Goal: Contribute content

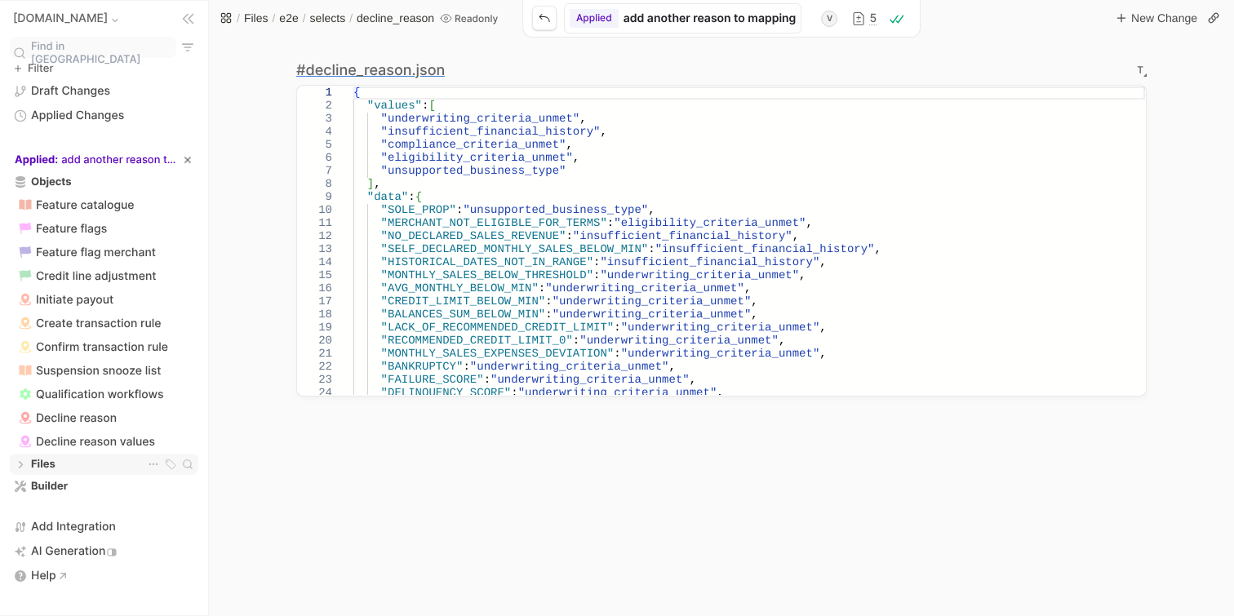
click at [64, 456] on div "Files Files" at bounding box center [104, 464] width 184 height 16
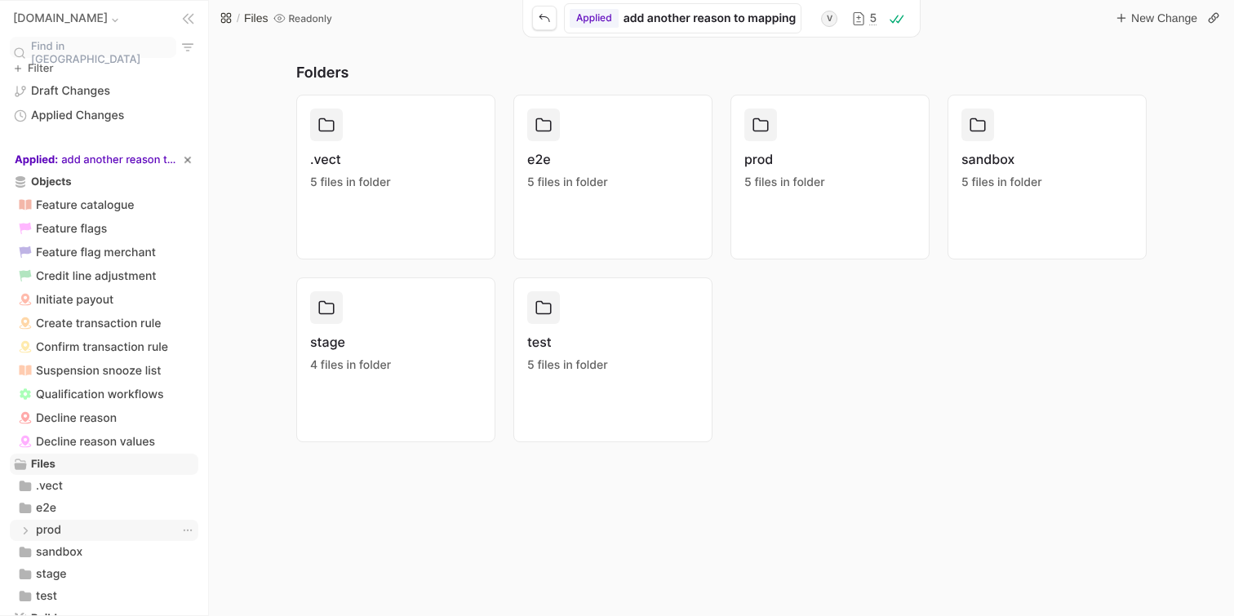
click at [63, 522] on div "prod prod" at bounding box center [104, 530] width 184 height 16
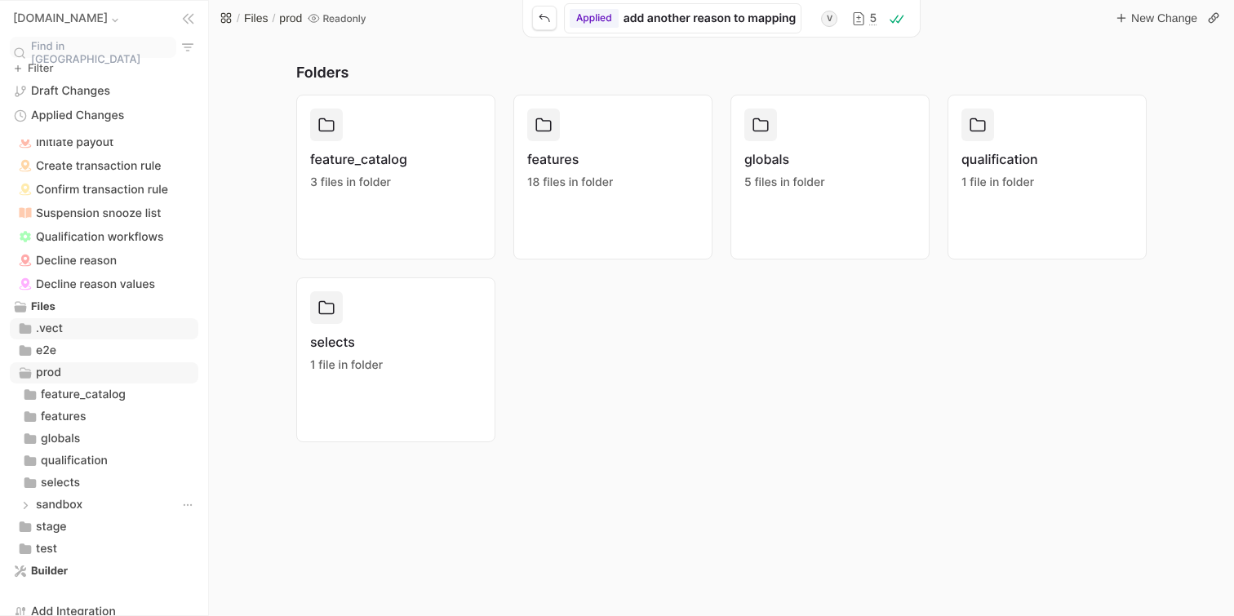
scroll to position [173, 0]
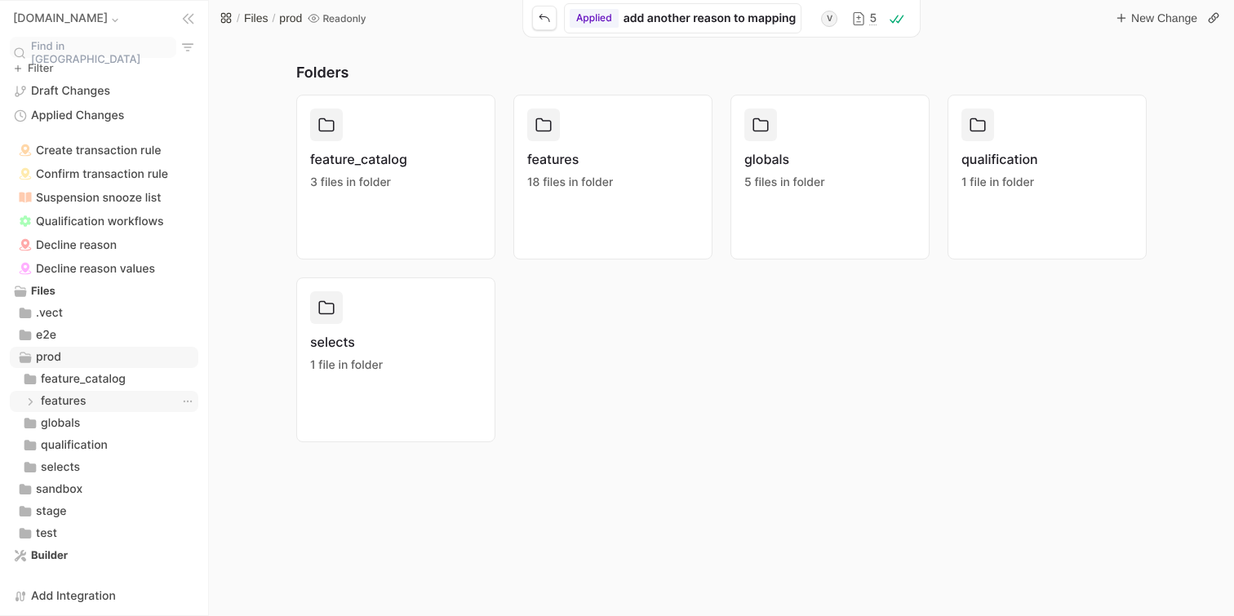
click at [95, 393] on div "features features" at bounding box center [104, 401] width 184 height 16
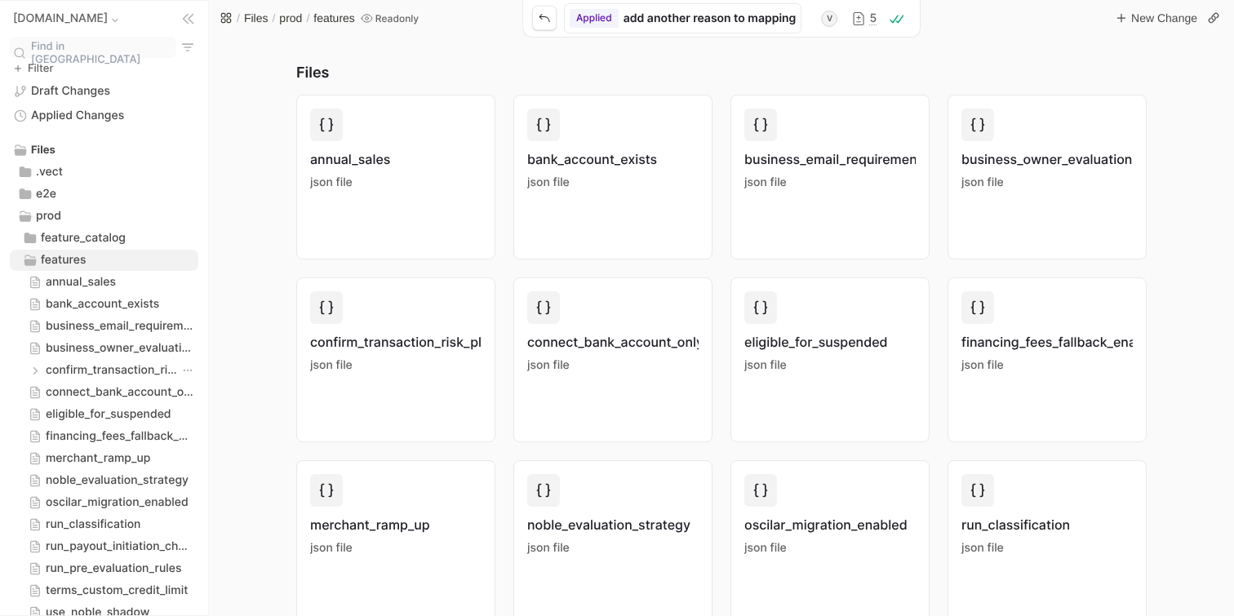
scroll to position [321, 0]
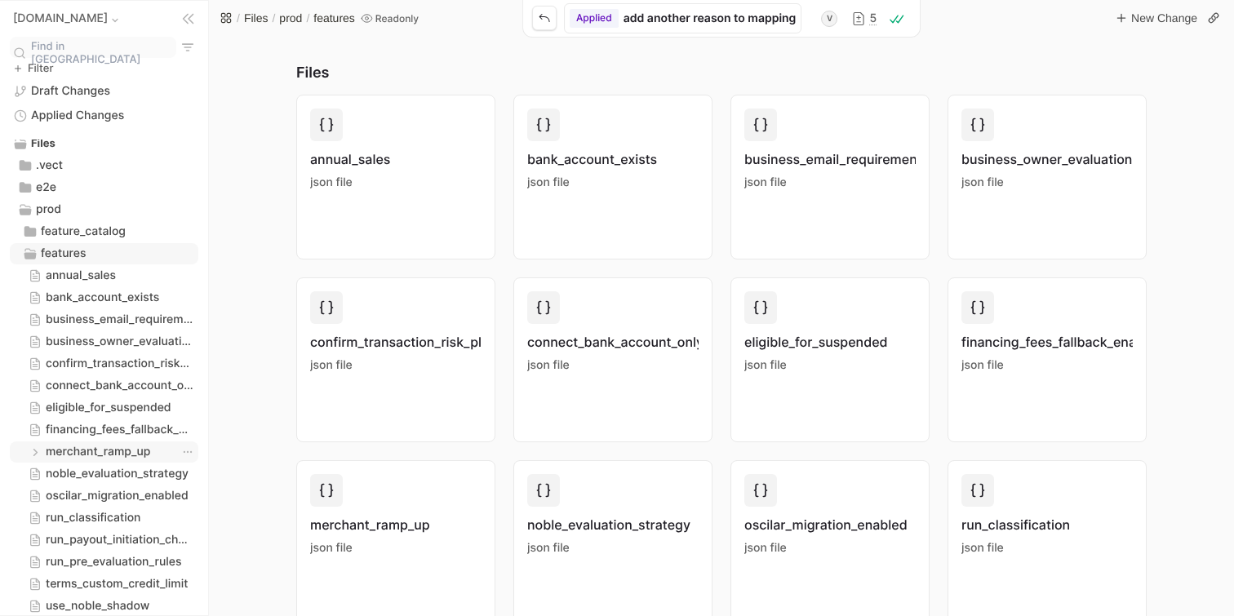
click at [92, 444] on span "merchant_ramp_up" at bounding box center [98, 452] width 104 height 16
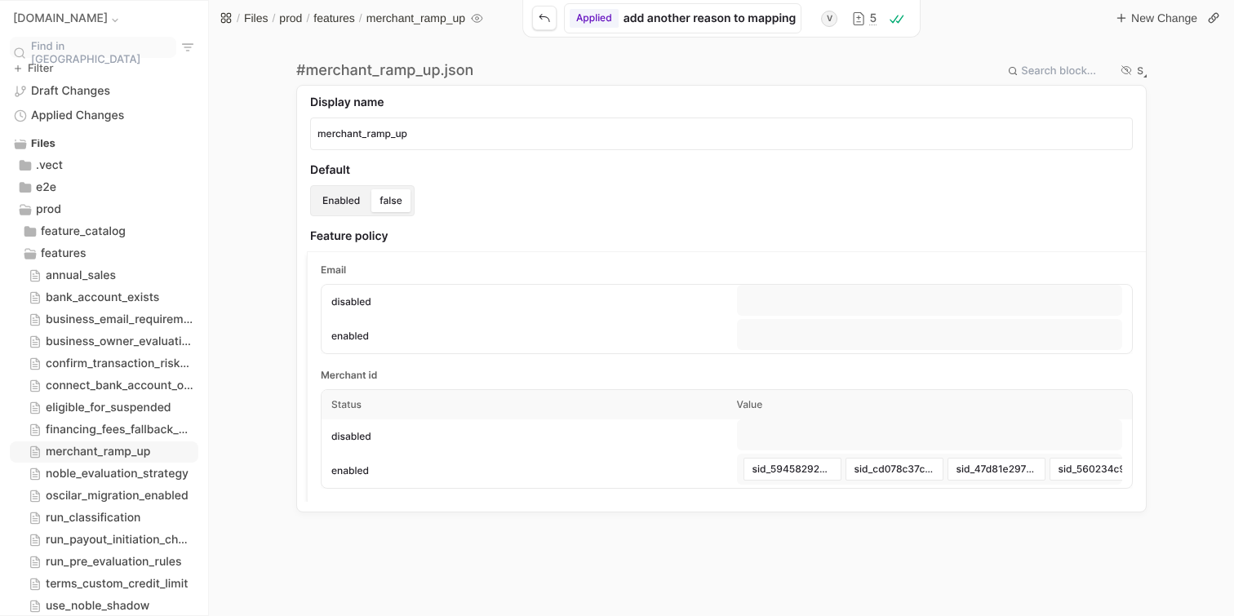
click at [1143, 70] on button "S" at bounding box center [1140, 70] width 13 height 13
click at [1099, 125] on li "Textual" at bounding box center [1098, 124] width 78 height 22
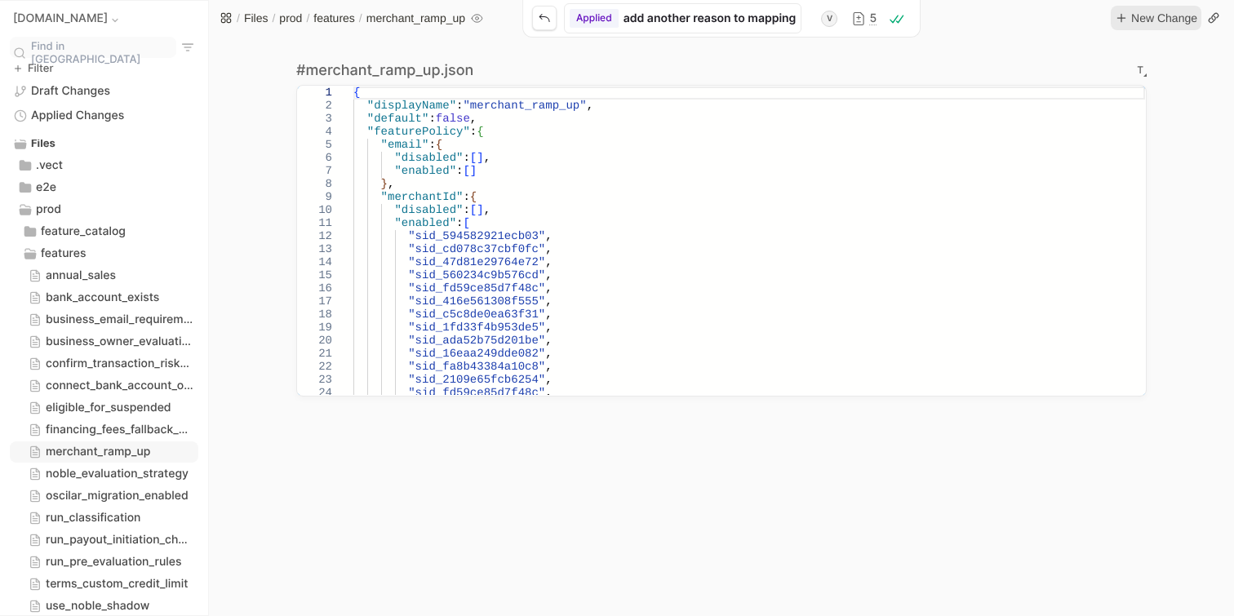
click at [1127, 21] on div "Page" at bounding box center [1121, 18] width 16 height 16
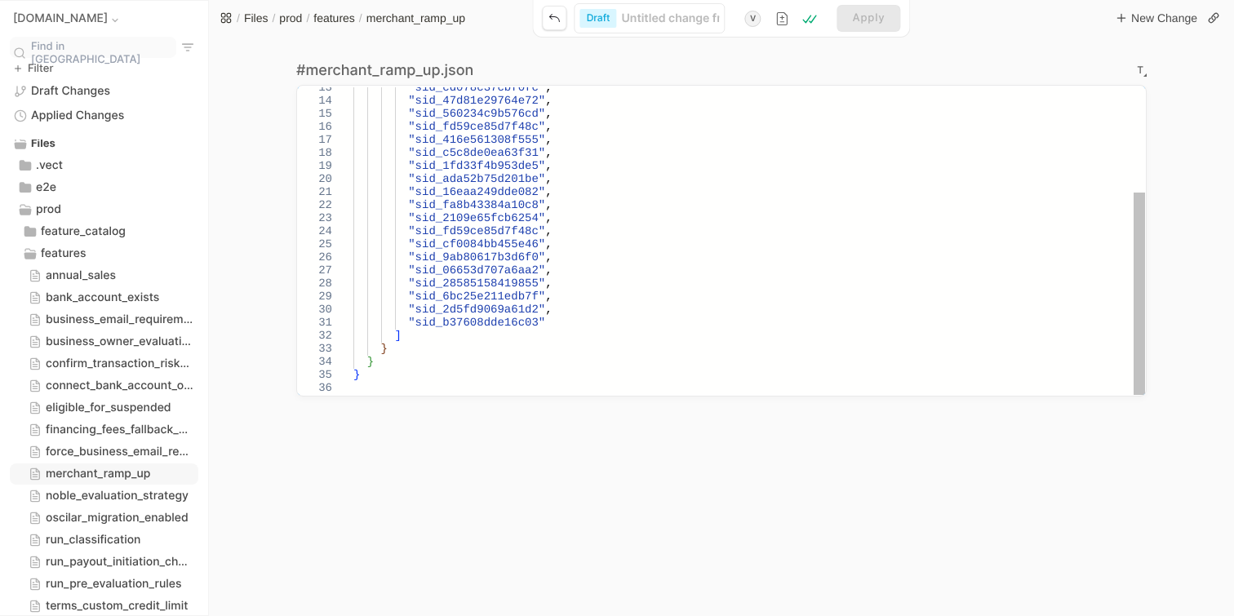
click at [575, 318] on div ""sid_cd078c37cbf0fc" , "sid_47d81e29764e72" , "sid_560234c9b576cd" , "sid_fd59c…" at bounding box center [749, 160] width 792 height 470
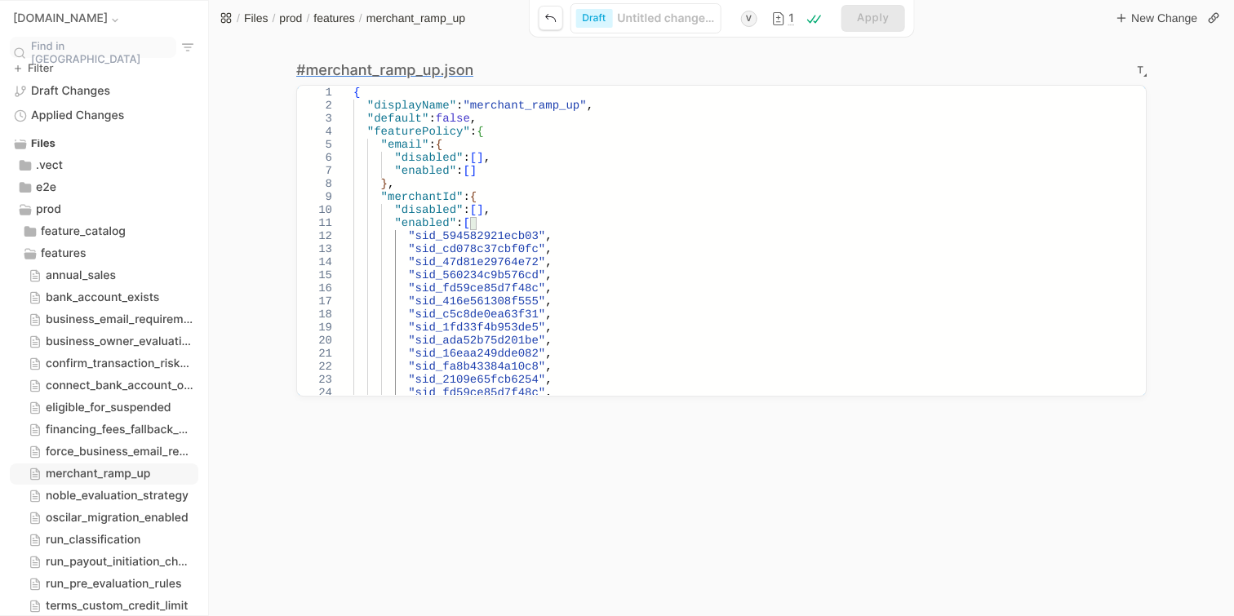
type textarea ""sid_b37608dde16c03", "sid_b57b6246ab4290" ] } } }"
click at [668, 23] on div "Untitled change from [DATE] 4:44:37 PM" at bounding box center [666, 18] width 98 height 15
type input "m"
type input "me"
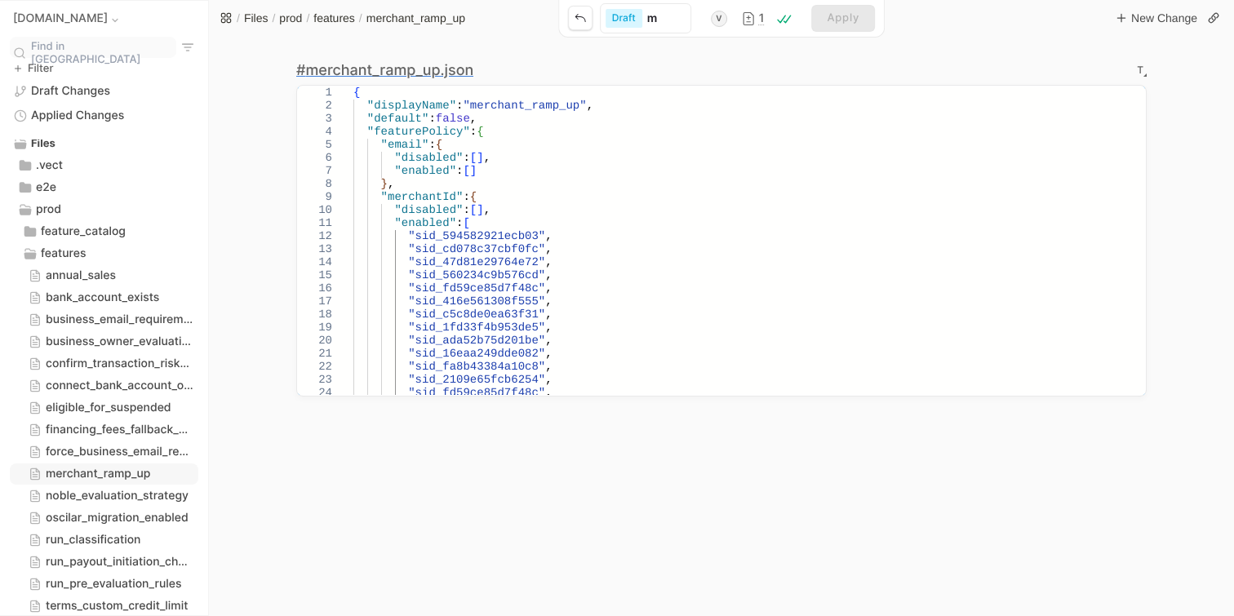
type input "me"
type input "mer"
type input "merc"
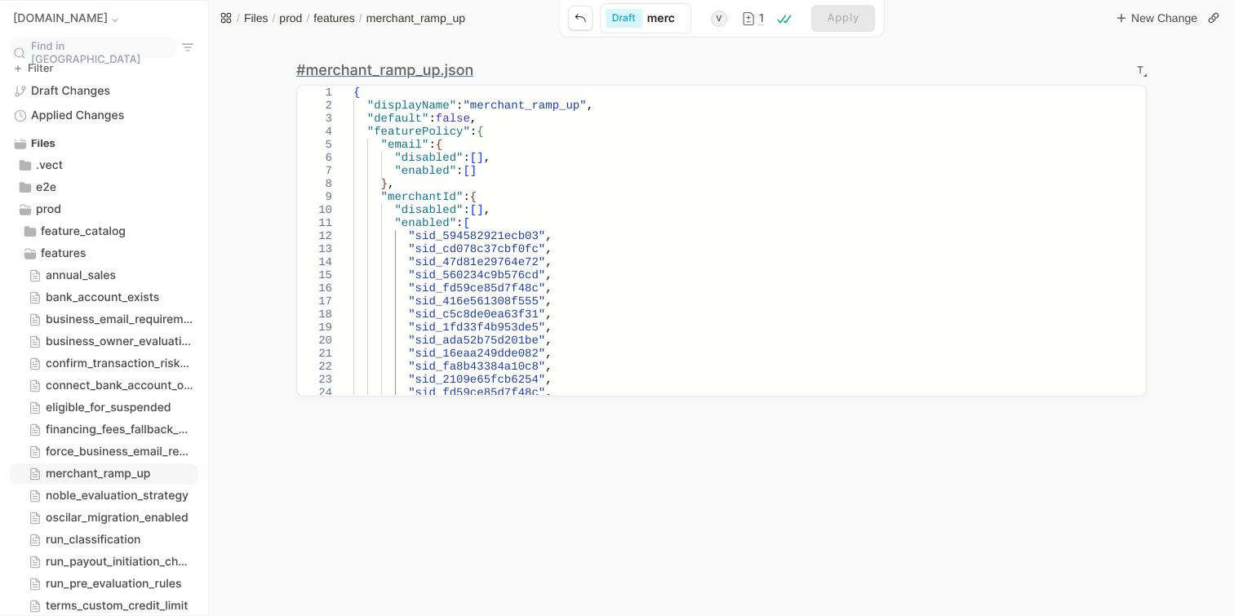
type input "merch"
type input "mercha"
type input "[PERSON_NAME]"
type input "merchant"
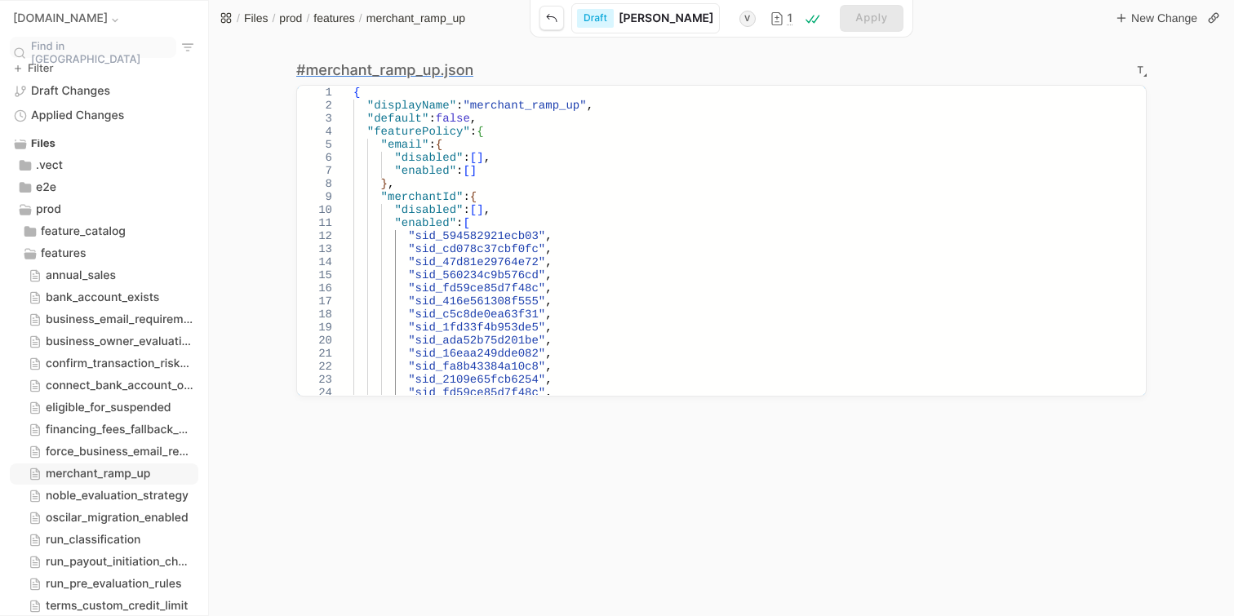
type input "merchant"
type input "merchant r"
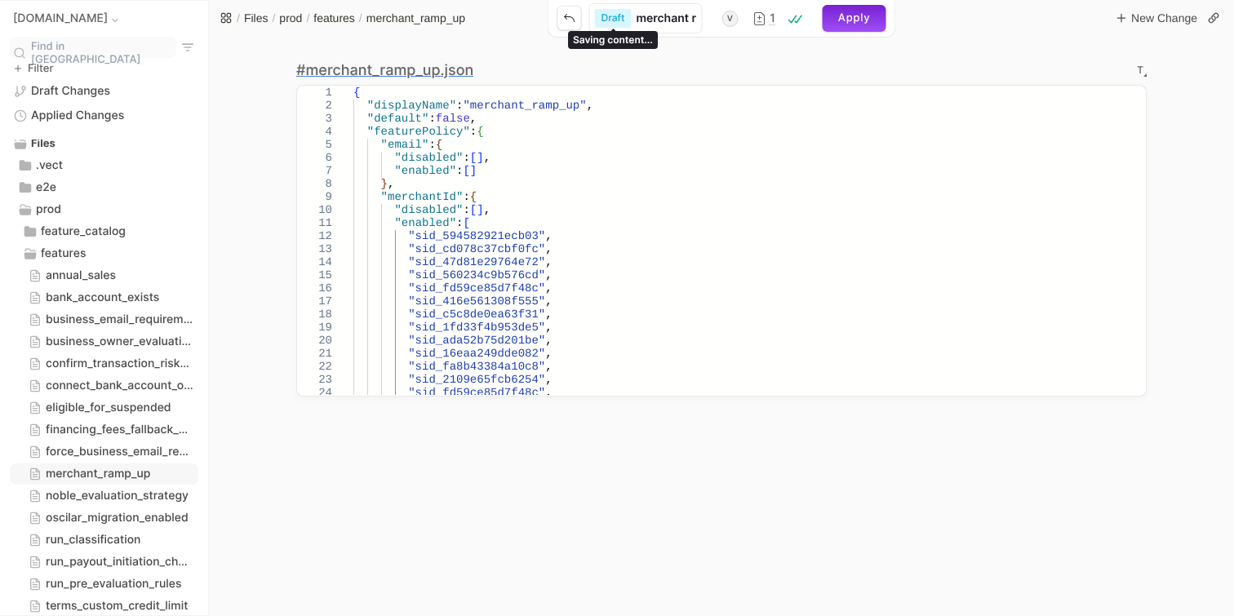
type input "merchant ra"
type input "merchant ram"
type input "merchant ramp"
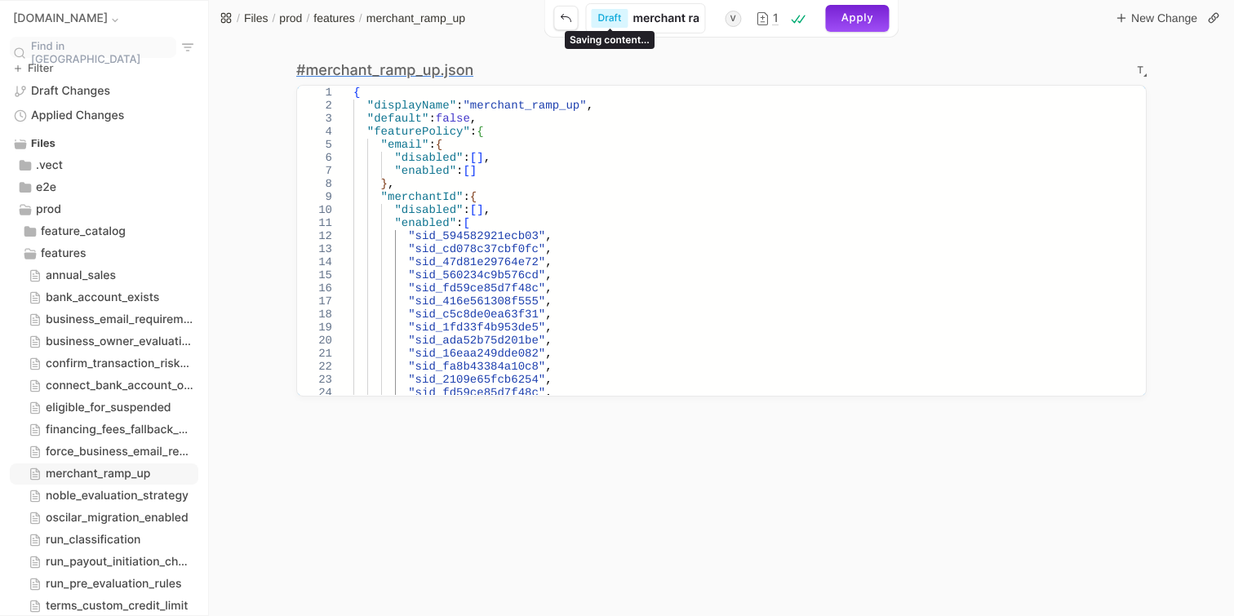
type input "merchant ramp"
type input "merchant rampu"
type input "merchant rampup"
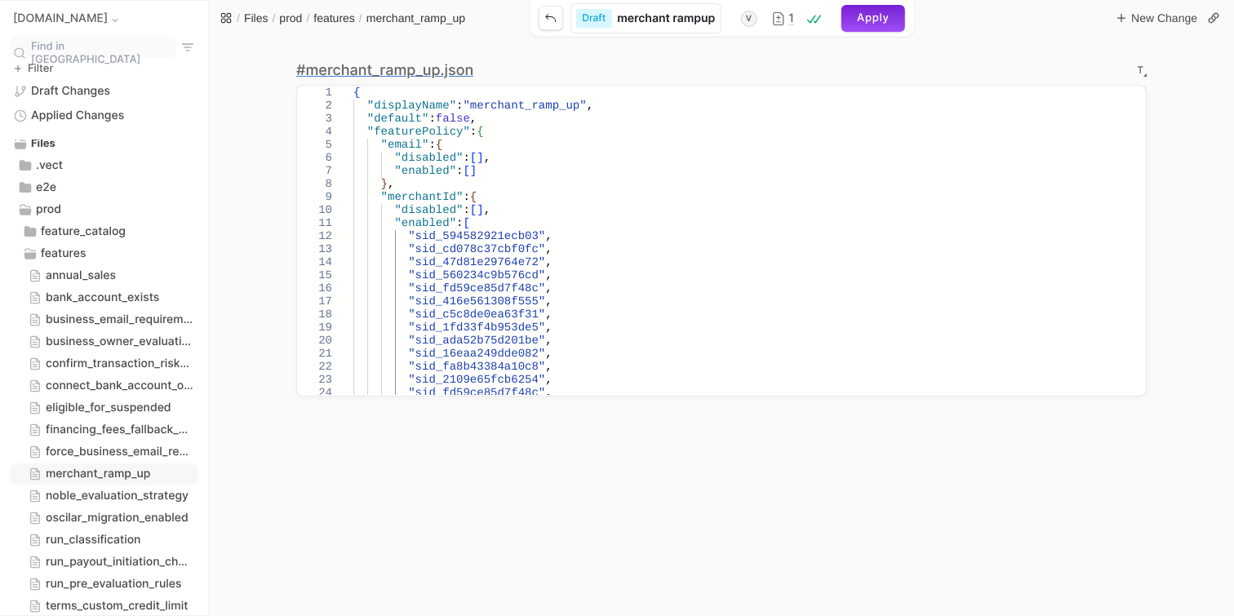
type input "merchant rampup-"
type input "merchant rampup-P"
type input "merchant rampup-PR"
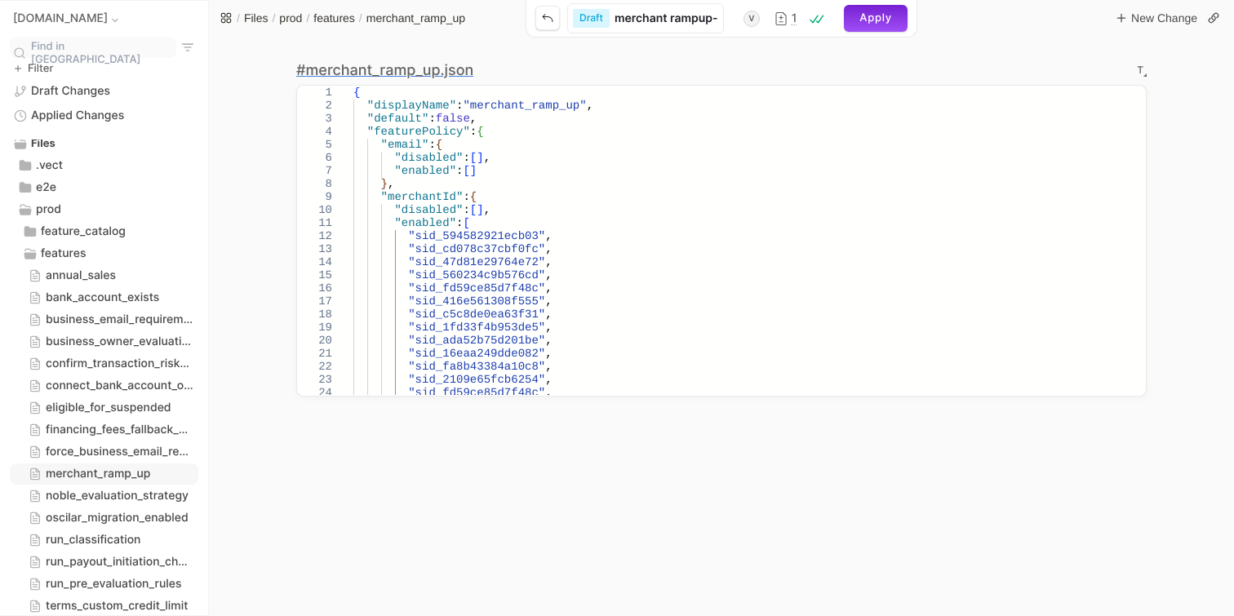
type input "merchant rampup-PR"
type input "merchant rampup-PRO"
type input "merchant rampup-PROD"
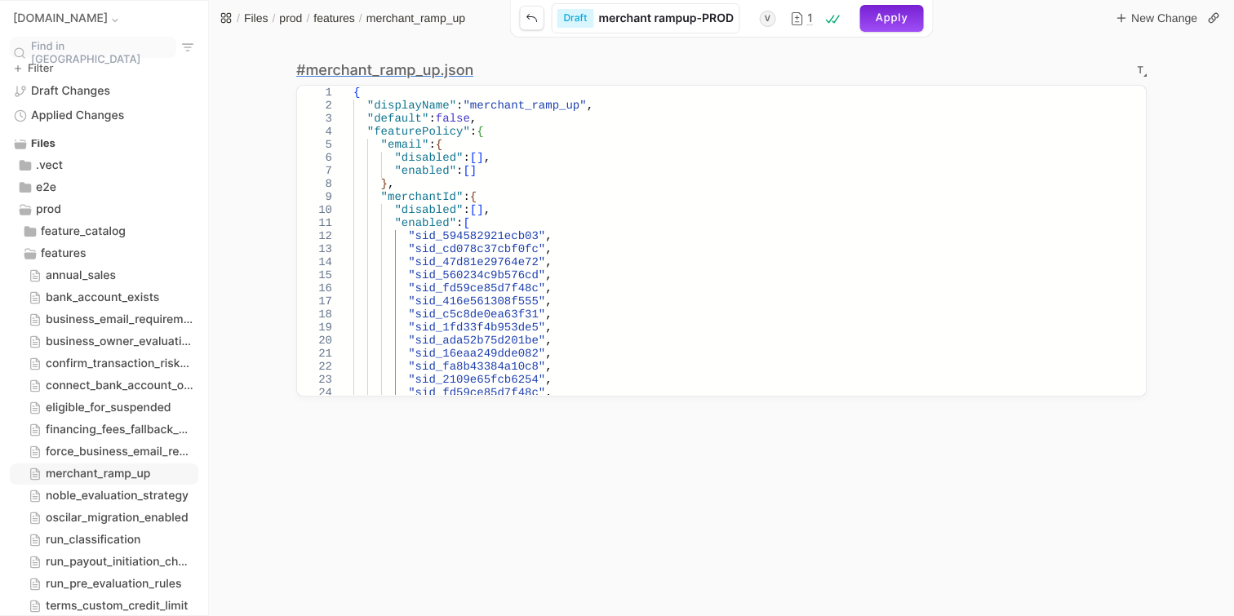
type input "merchant rampup-PROD-"
type input "merchant rampup-PROD-a"
type input "merchant rampup-PROD-ad"
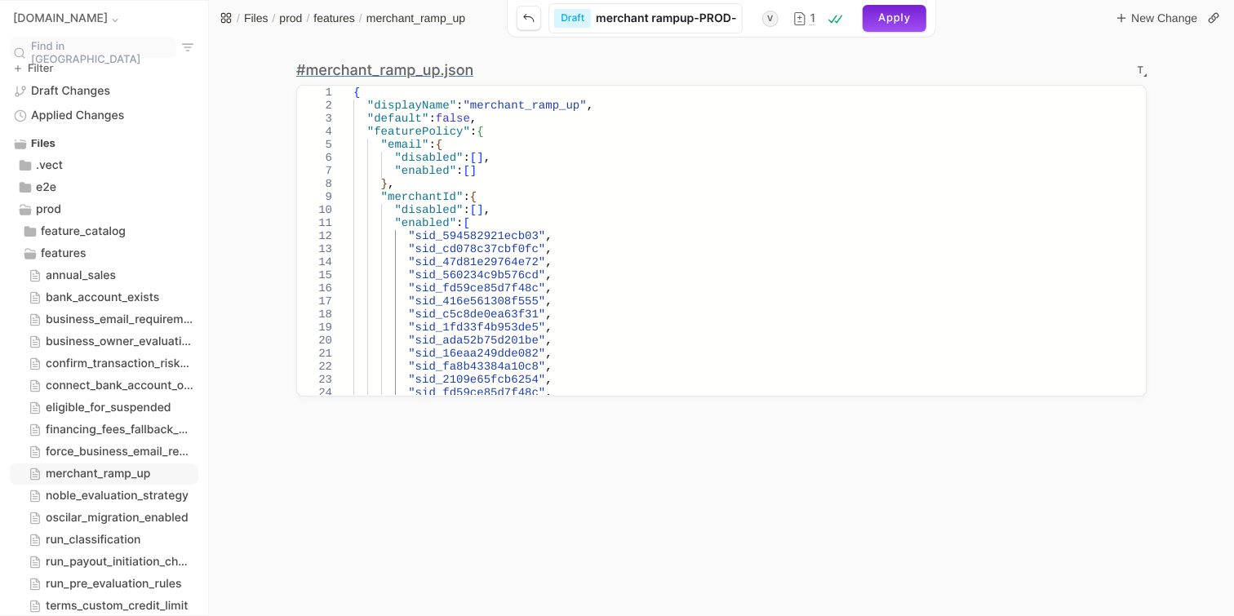
type input "merchant rampup-PROD-ad"
type input "merchant rampup-PROD-add"
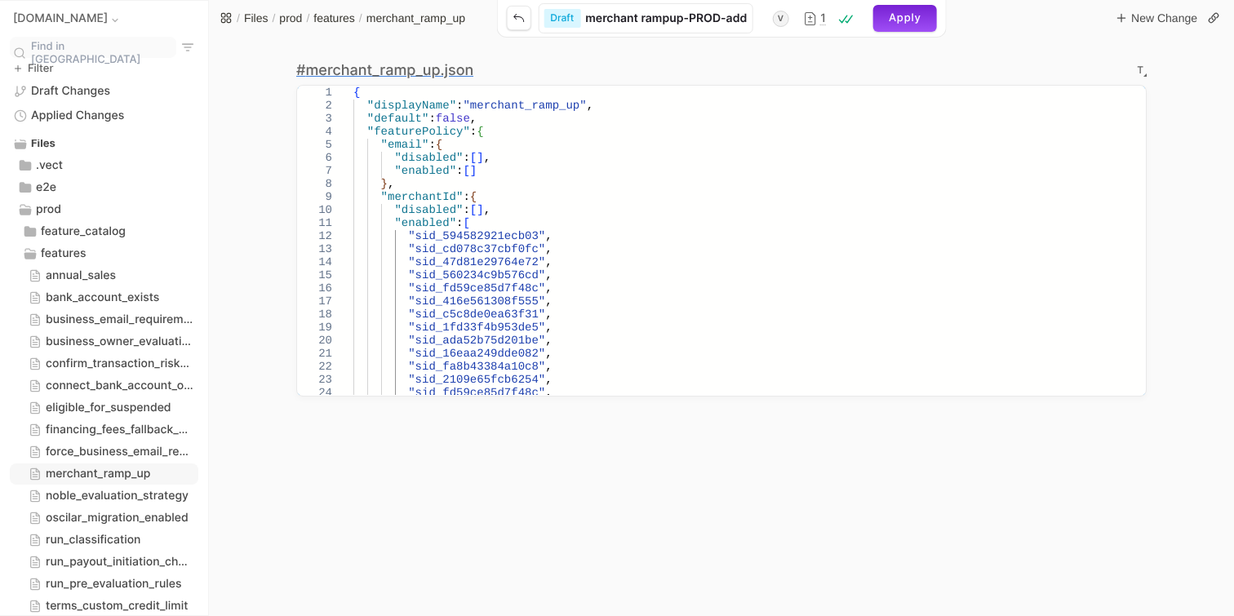
type input "merchant rampup-PROD-add A"
type input "merchant rampup-PROD-add AB"
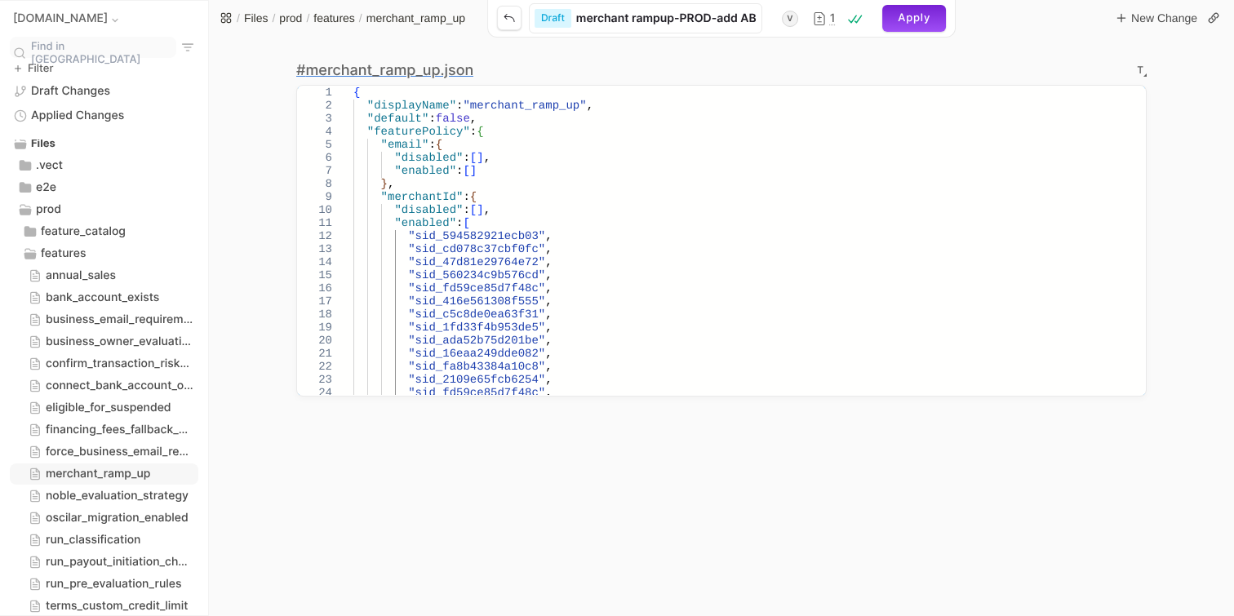
type input "merchant rampup-PROD-add AB"
type input "merchant rampup-PROD-add AB t"
type input "merchant rampup-PROD-add AB te"
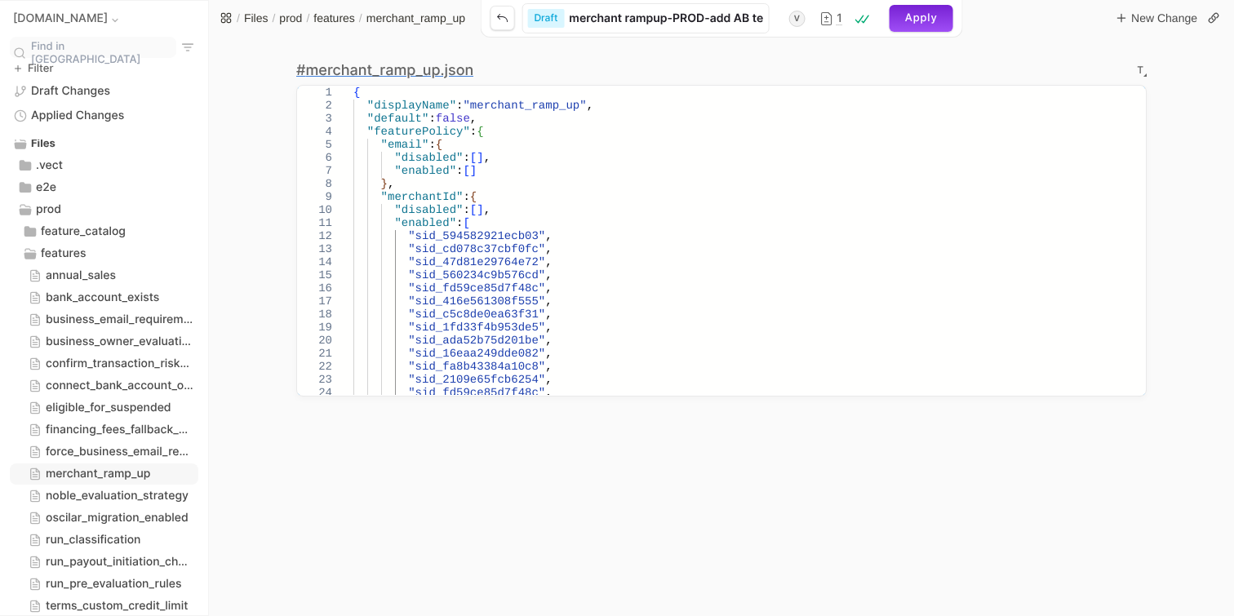
type input "merchant rampup-PROD-add AB tem"
type input "merchant rampup-PROD-add AB temp"
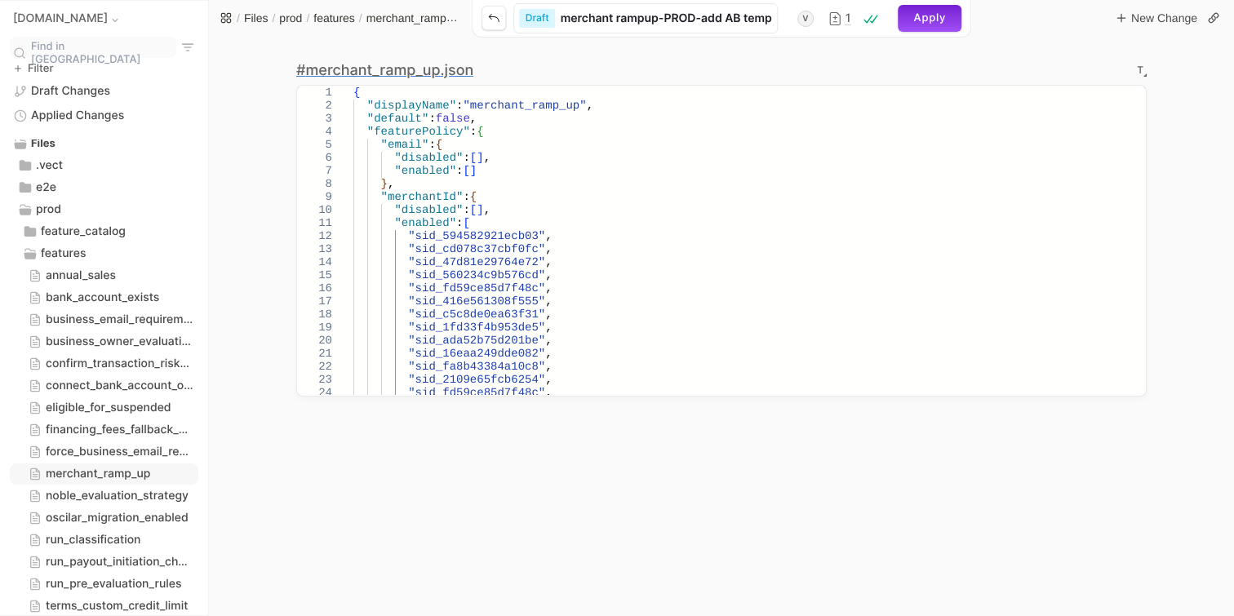
type input "merchant rampup-PROD-add AB temp"
type input "merchant rampup-PROD-add AB temp f"
type input "merchant rampup-PROD-add AB temp fo"
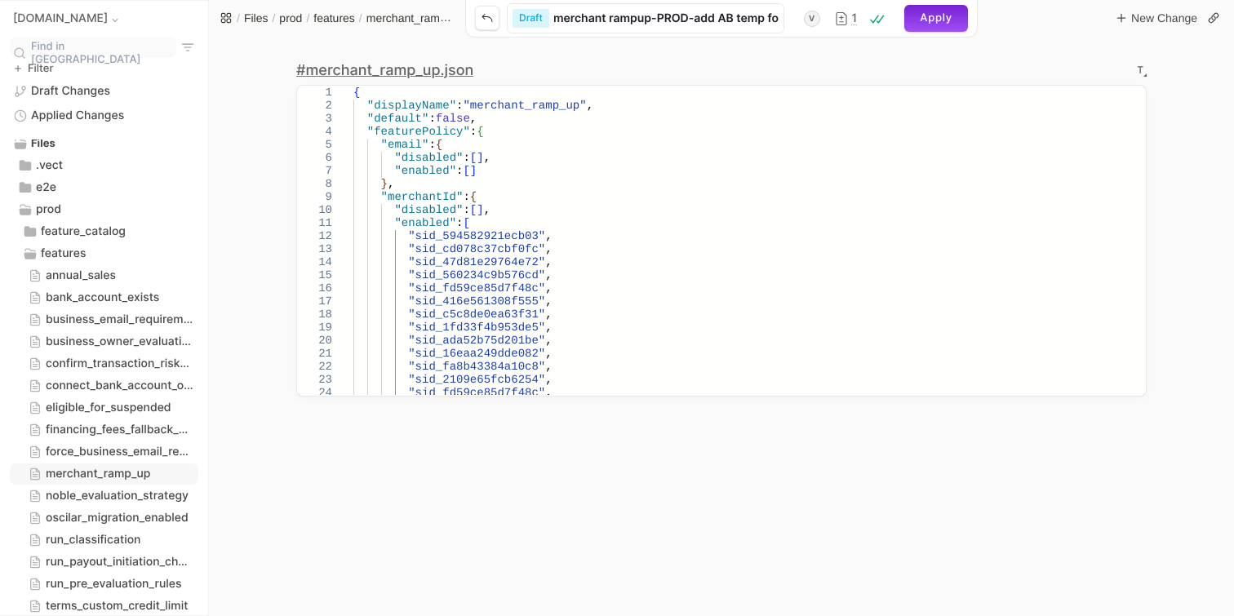
type input "merchant rampup-PROD-add AB temp for"
type input "merchant rampup-PROD-add AB temp for e"
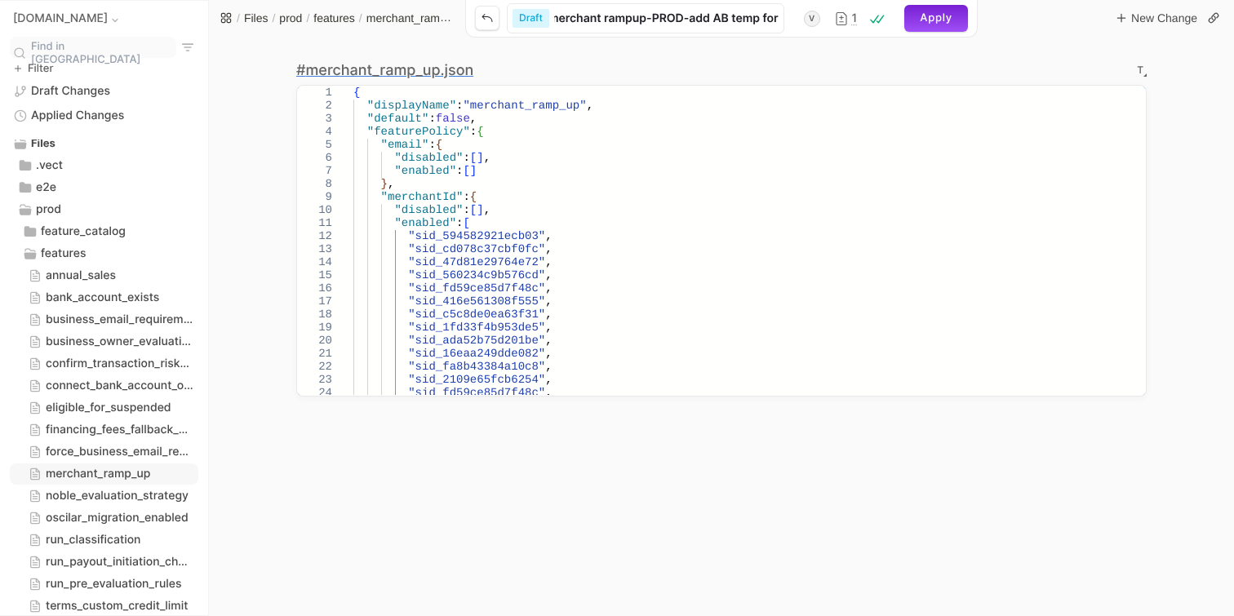
type input "merchant rampup-PROD-add AB temp for e"
type input "merchant rampup-PROD-add AB temp for ev"
type input "merchant rampup-PROD-add AB temp for eve"
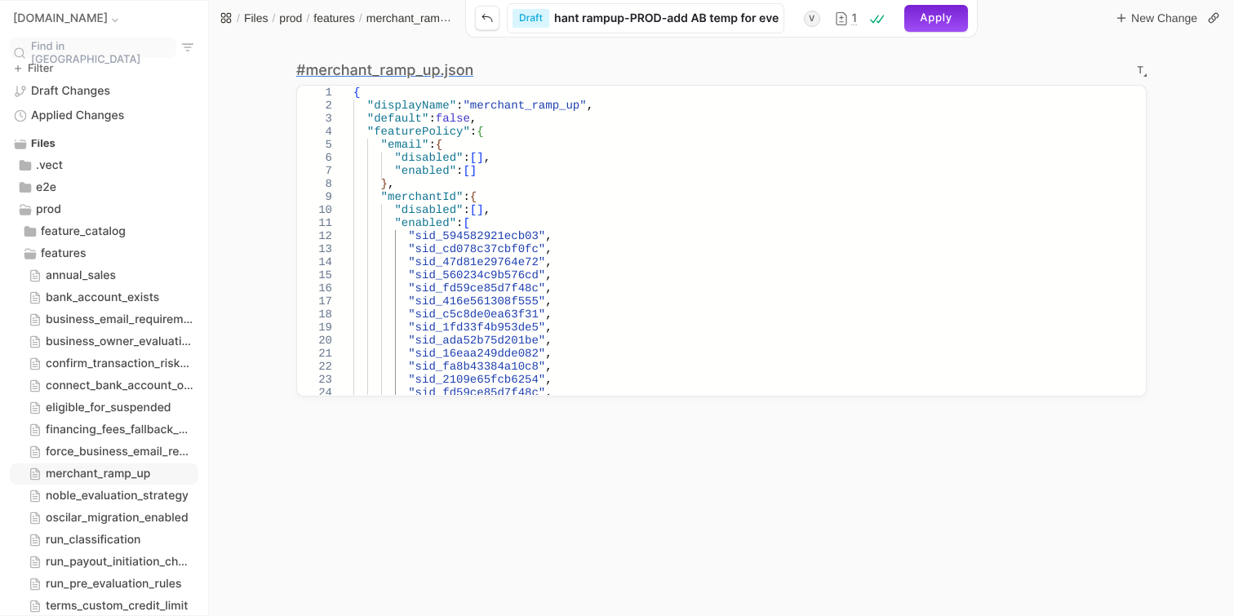
type input "merchant rampup-PROD-add AB temp for even"
type input "merchant rampup-PROD-add AB temp for event"
type input "merchant rampup-PROD-add AB temp for even"
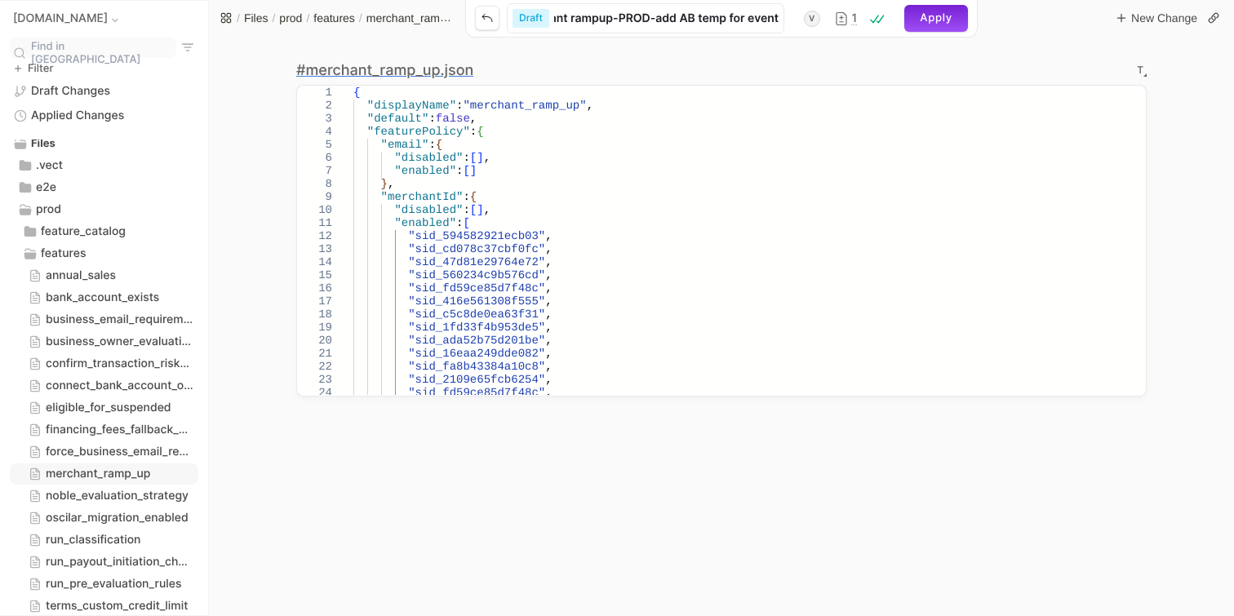
type input "merchant rampup-PROD-add AB temp for even"
type input "merchant rampup-PROD-add AB temp for eve"
type input "merchant rampup-PROD-add AB temp for ev"
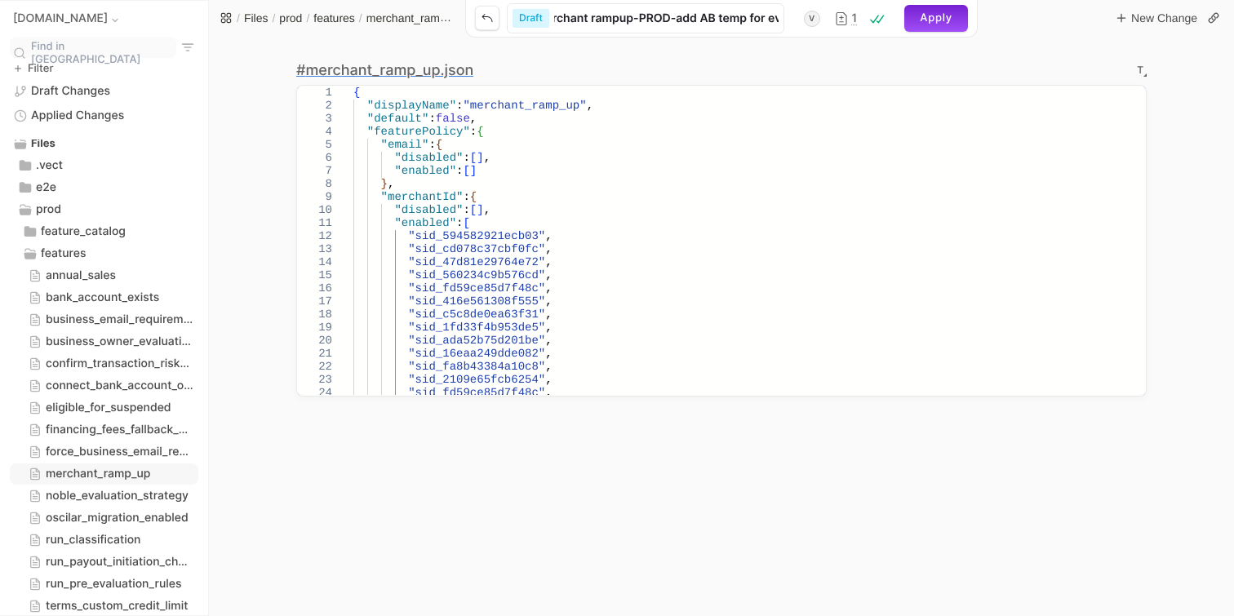
type input "merchant rampup-PROD-add AB temp for e"
type input "merchant rampup-PROD-add AB temp for"
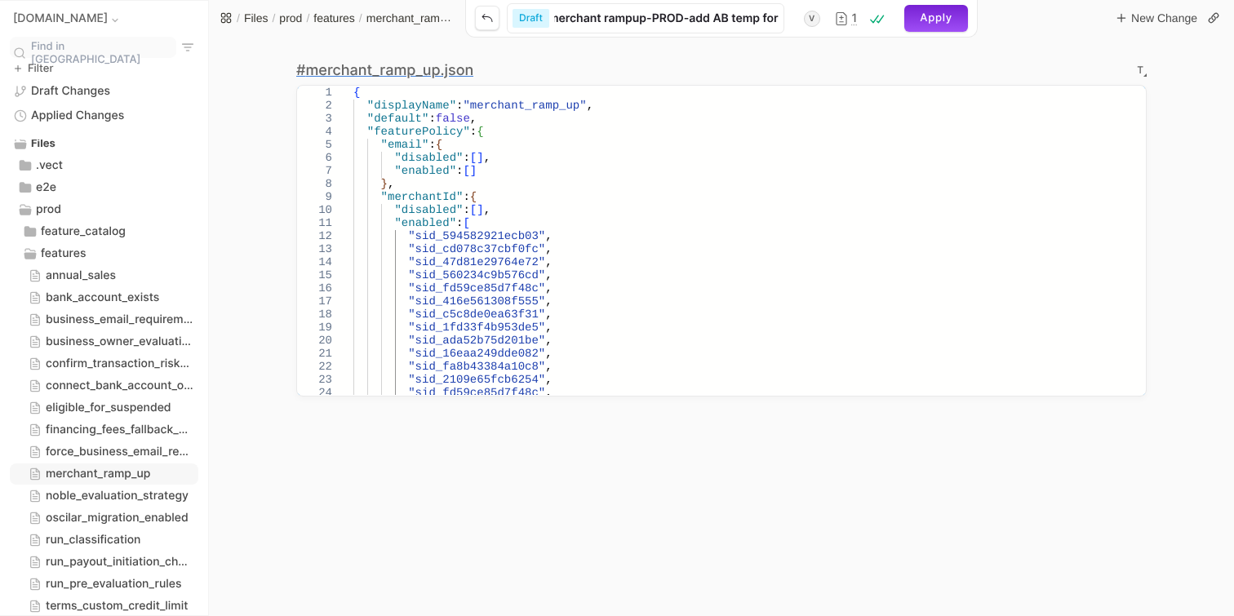
type input "merchant rampup-PROD-add AB temp for c"
type input "merchant rampup-PROD-add AB temp for co"
type input "merchant rampup-PROD-add AB temp for coc"
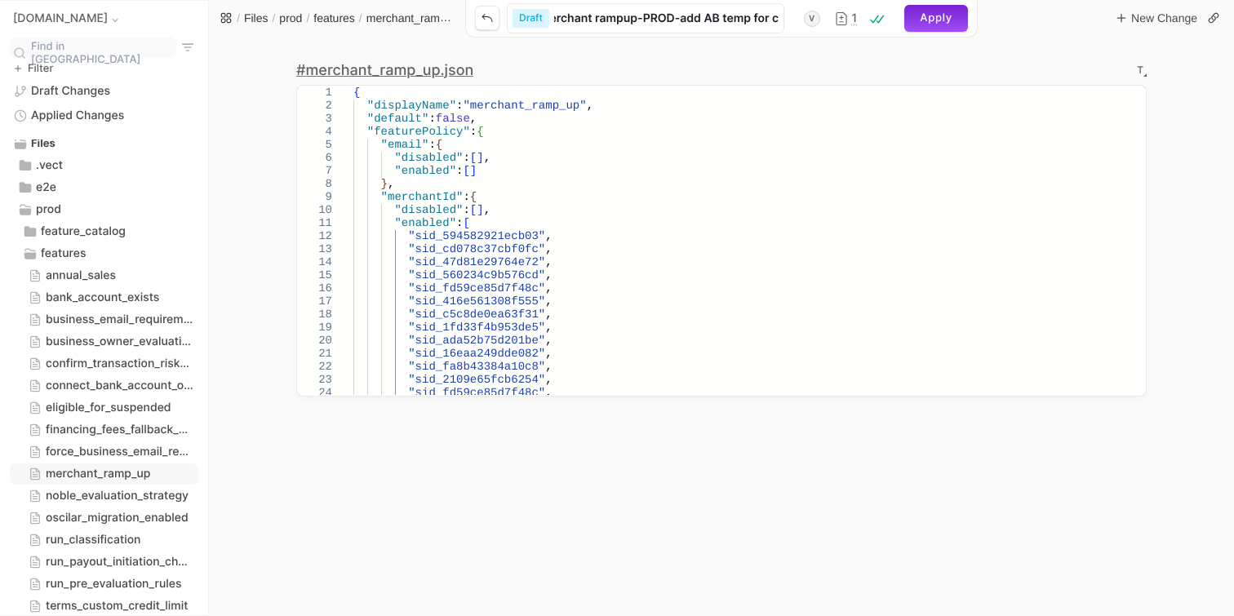
type input "merchant rampup-PROD-add AB temp for coc"
type input "merchant rampup-PROD-add AB temp for cocr"
type input "merchant rampup-PROD-add AB temp for cocre"
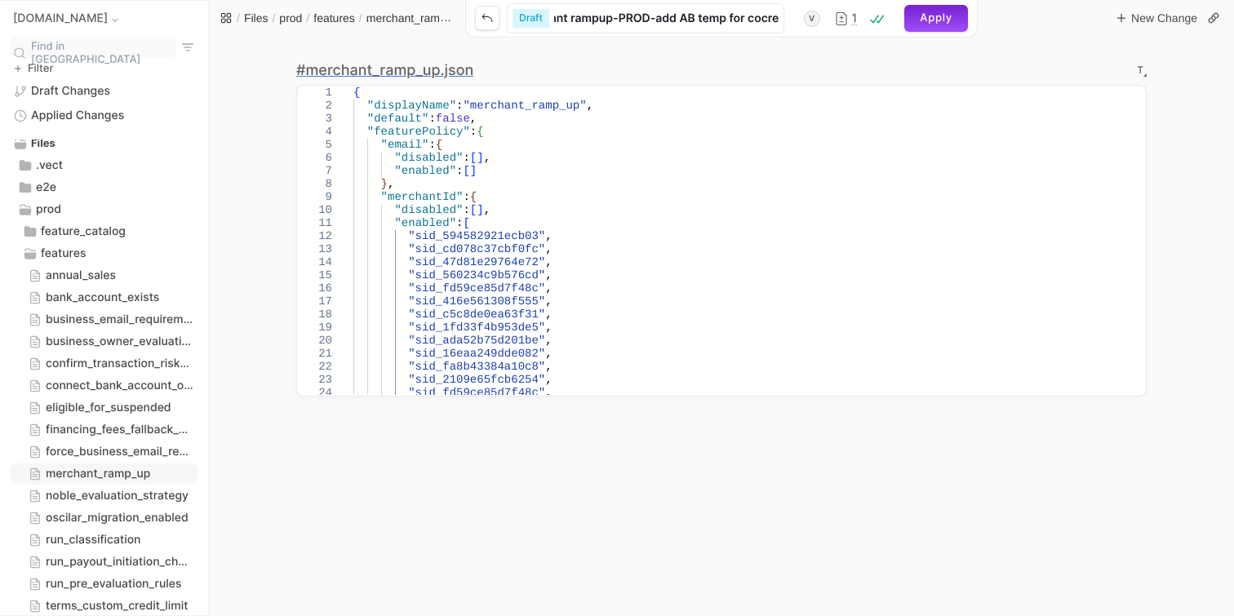
type input "merchant rampup-PROD-add AB temp for cocrea"
type input "merchant rampup-PROD-add AB temp for cocreat"
type input "merchant rampup-PROD-add AB temp for cocreate"
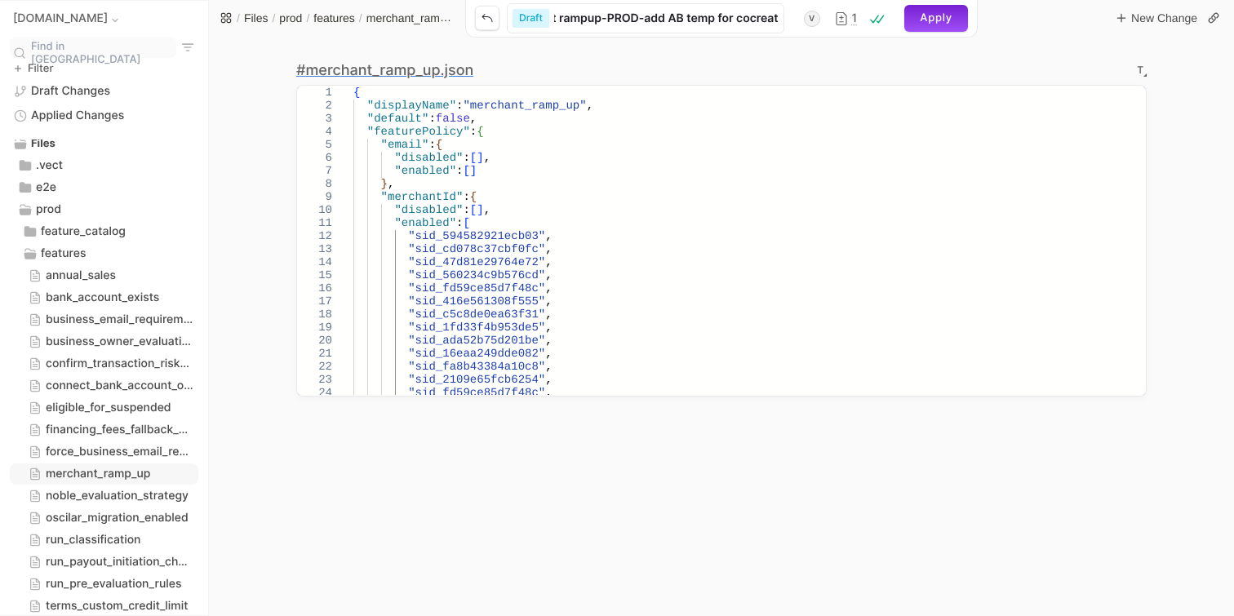
type input "merchant rampup-PROD-add AB temp for cocreate"
type input "merchant rampup-PROD-add AB temp for cocreate e"
type input "merchant rampup-PROD-add AB temp for cocreate ev"
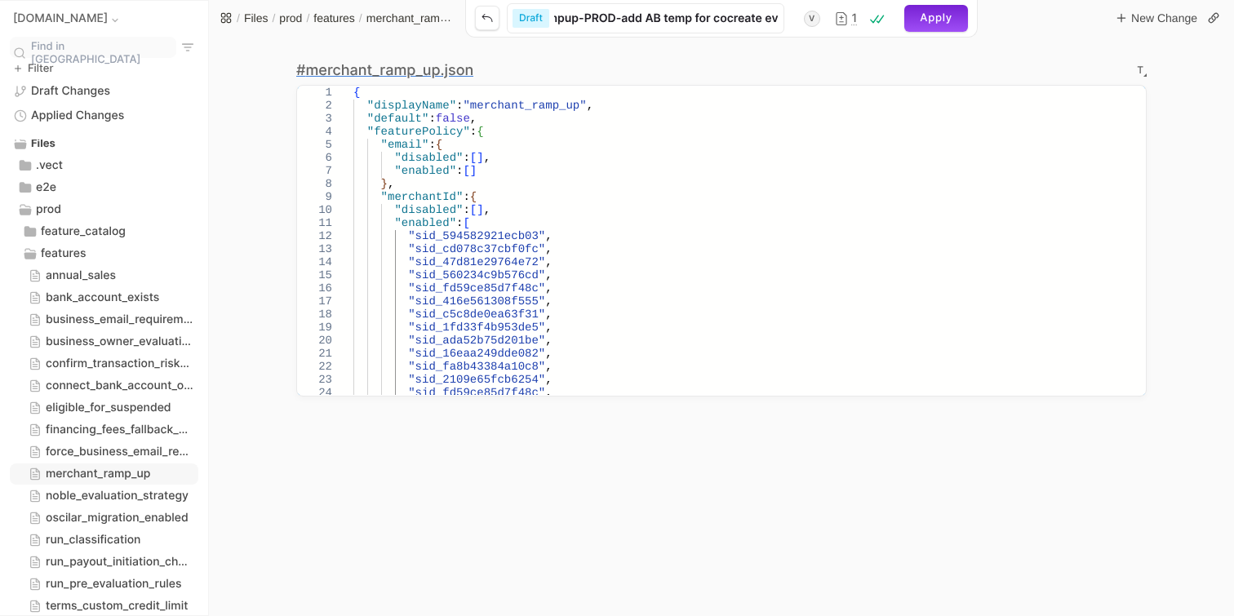
type input "merchant rampup-PROD-add AB temp for cocreate eve"
type input "merchant rampup-PROD-add AB temp for cocreate even"
type input "merchant rampup-PROD-add AB temp for cocreate event"
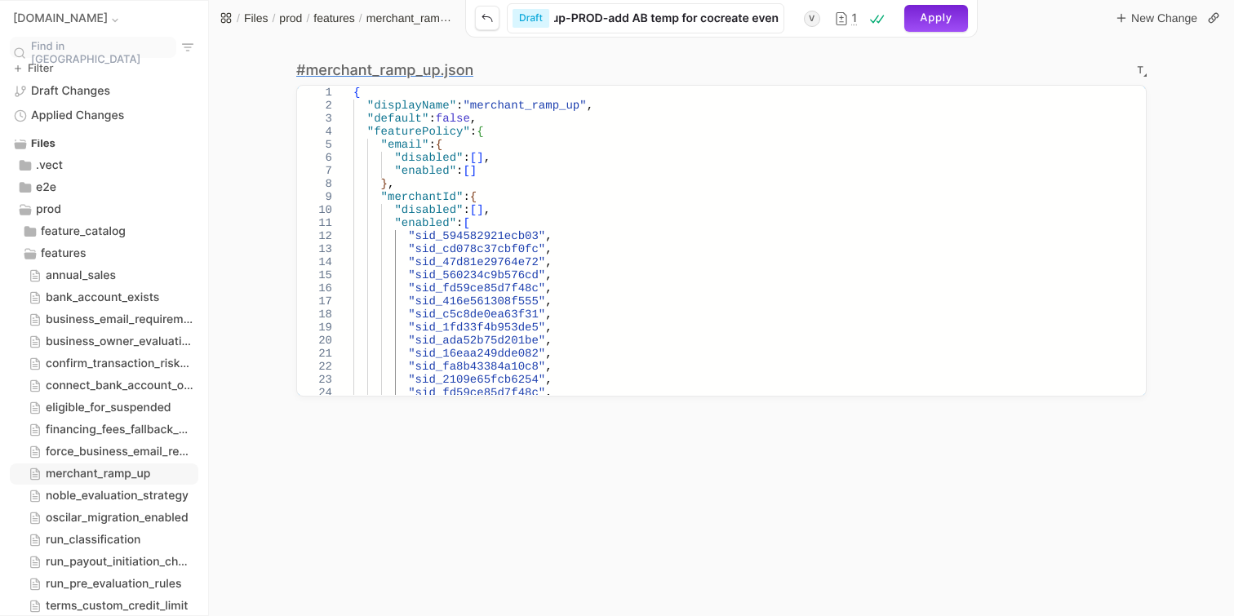
scroll to position [0, 91]
type input "merchant rampup-PROD-add AB temp for cocreate event"
click at [930, 0] on html "[DOMAIN_NAME] Find in sidebar Filter Draft Changes Applied Changes Draft: merch…" at bounding box center [617, 0] width 1234 height 0
click at [942, 23] on span "Apply" at bounding box center [936, 18] width 33 height 12
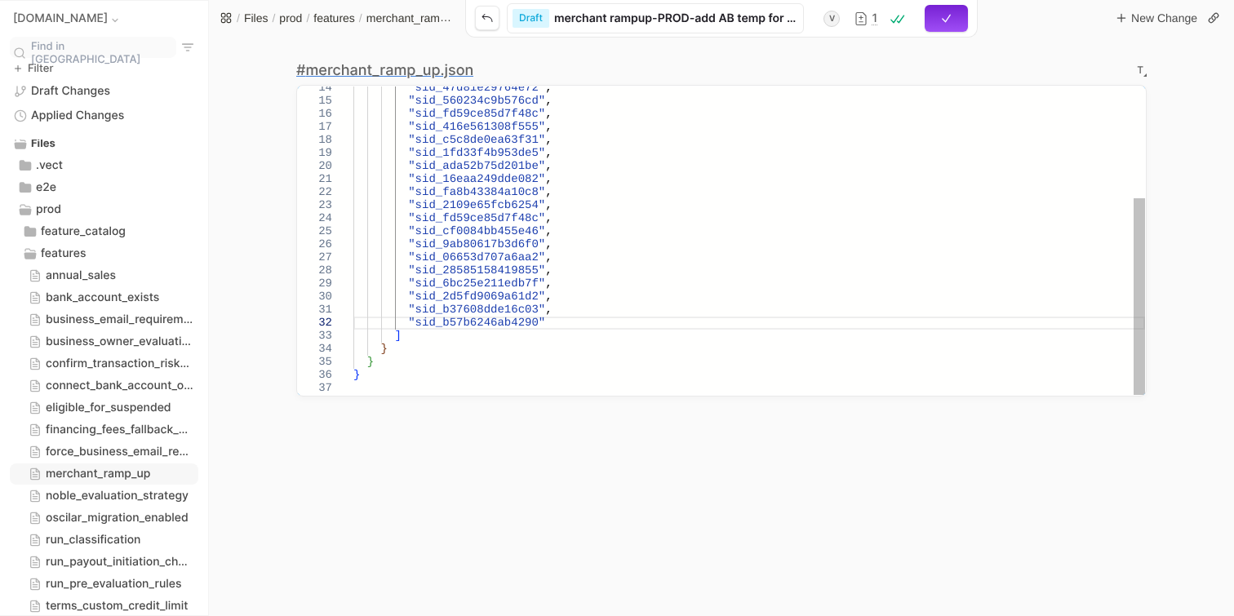
click at [699, 173] on div ""sid_47d81e29764e72" , "sid_560234c9b576cd" , "sid_fd59ce85d7f48c" , "sid_416e5…" at bounding box center [749, 153] width 792 height 483
type textarea ""sid_b37608dde16c03", "sid_b57b6246ab4290" ] } } }"
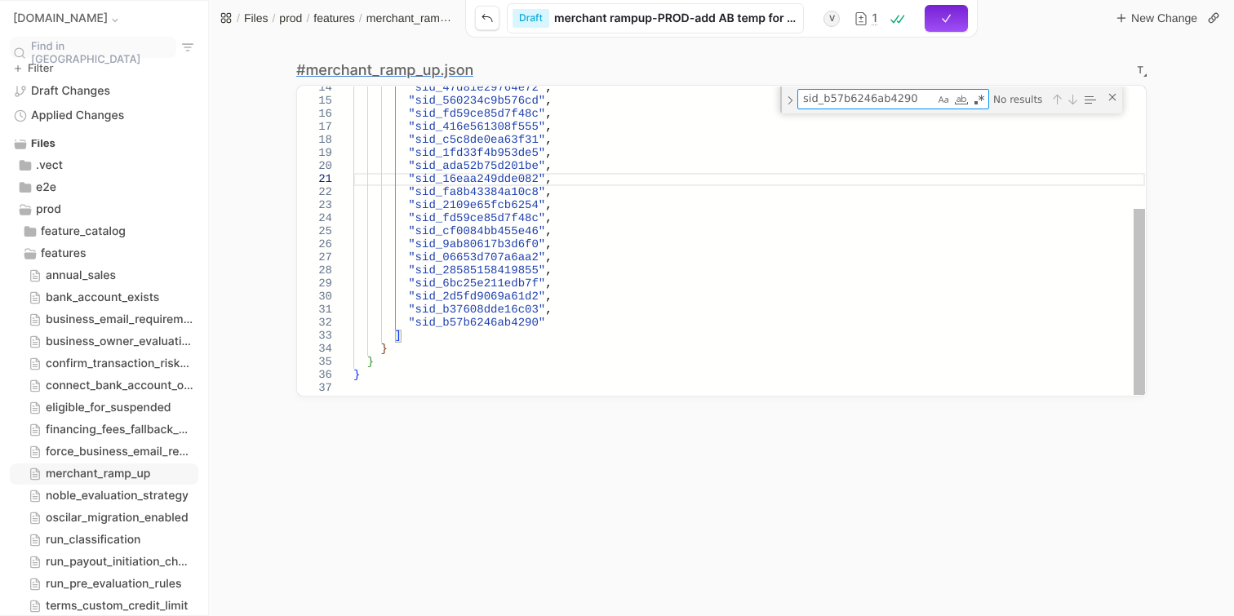
scroll to position [78, 0]
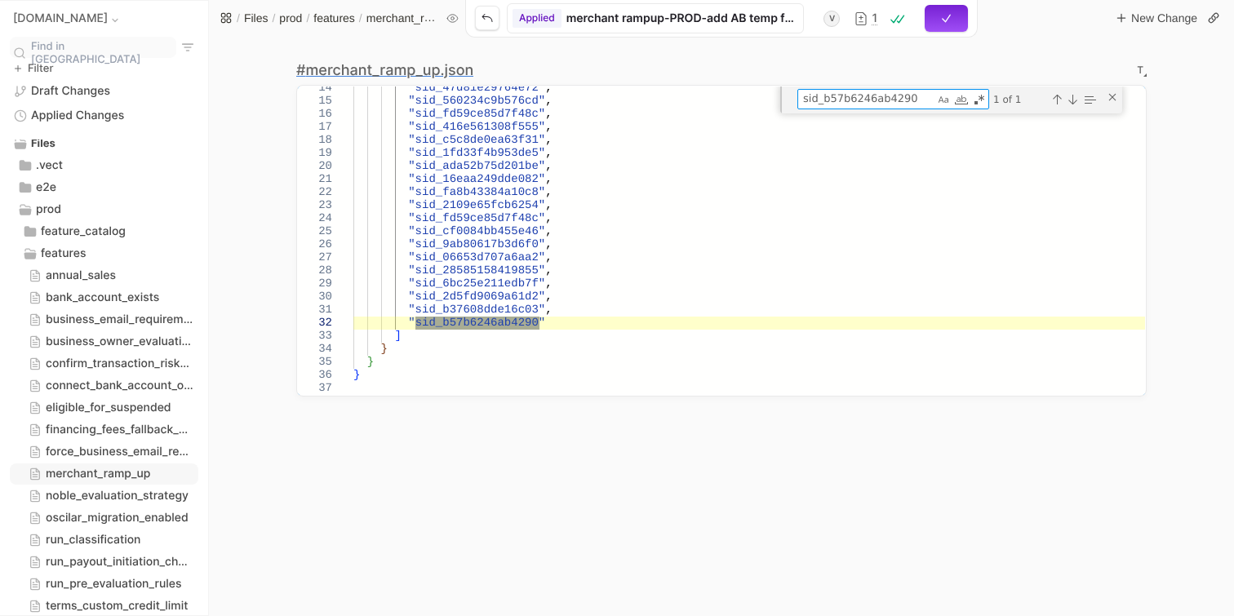
type textarea "sid_b57b6246ab4290"
click at [722, 74] on div "# merchant_ramp_up.json T" at bounding box center [721, 70] width 850 height 16
